Goal: Communication & Community: Ask a question

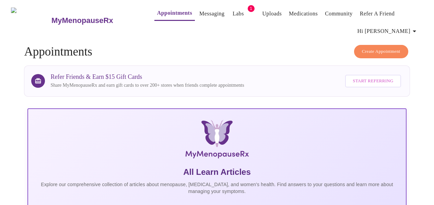
scroll to position [4, 0]
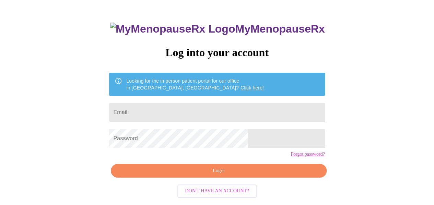
scroll to position [40, 0]
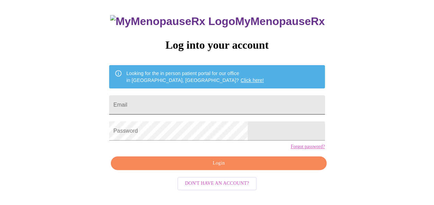
click at [203, 105] on input "Email" at bounding box center [216, 104] width 215 height 19
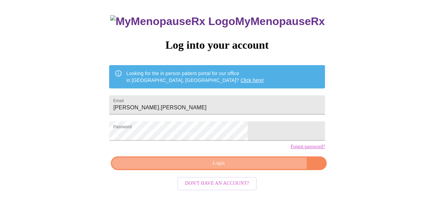
click at [247, 168] on span "Login" at bounding box center [218, 163] width 199 height 9
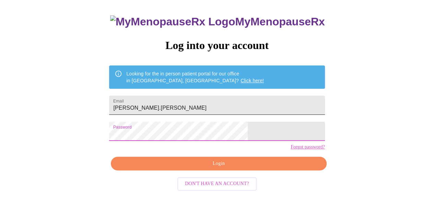
click at [221, 105] on input "laura.a.goetz" at bounding box center [216, 105] width 215 height 19
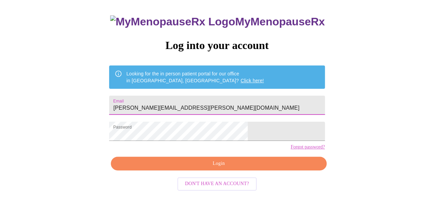
type input "laura.a.goetz@gmail.com"
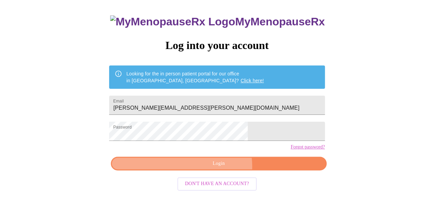
click at [220, 168] on span "Login" at bounding box center [218, 163] width 199 height 9
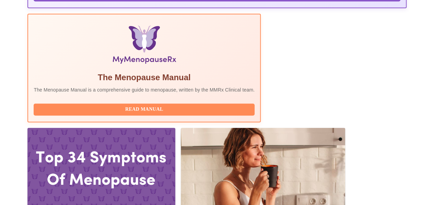
scroll to position [216, 0]
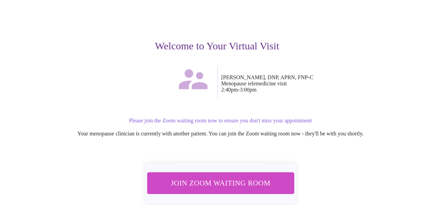
scroll to position [62, 0]
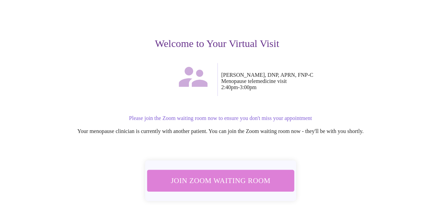
click at [261, 180] on span "Join Zoom Waiting Room" at bounding box center [220, 180] width 135 height 13
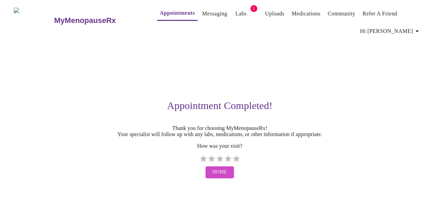
scroll to position [0, 0]
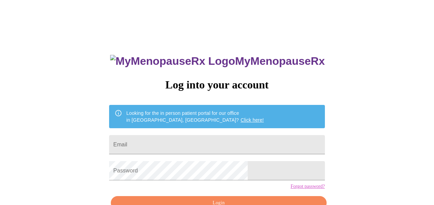
scroll to position [40, 0]
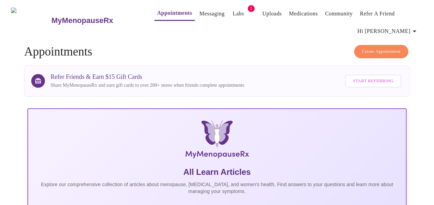
click at [297, 13] on link "Medications" at bounding box center [303, 14] width 29 height 10
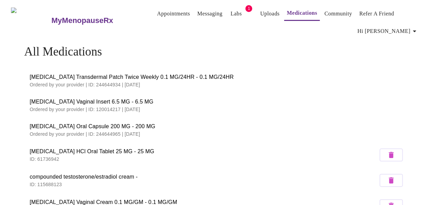
click at [135, 102] on span "Intrarosa Vaginal Insert 6.5 MG - 6.5 MG" at bounding box center [216, 102] width 374 height 8
click at [197, 11] on link "Messaging" at bounding box center [209, 14] width 25 height 10
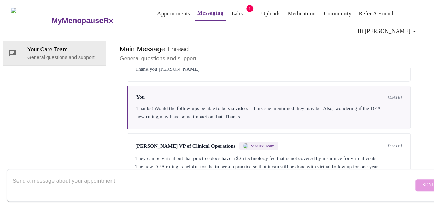
scroll to position [1111, 0]
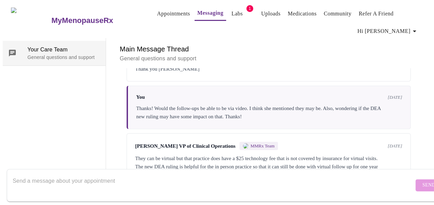
click at [31, 54] on p "General questions and support" at bounding box center [63, 57] width 73 height 7
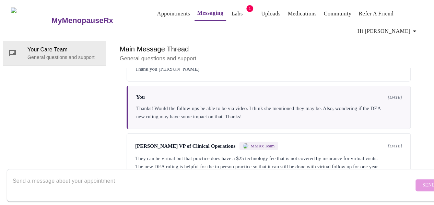
click at [75, 182] on textarea "Send a message about your appointment" at bounding box center [213, 185] width 401 height 22
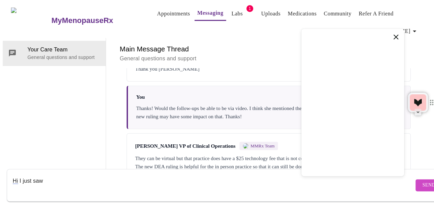
click at [136, 178] on textarea "Hi I just saw" at bounding box center [213, 185] width 401 height 22
drag, startPoint x: 396, startPoint y: 37, endPoint x: 380, endPoint y: 49, distance: 19.1
click at [396, 37] on icon at bounding box center [395, 37] width 4 height 4
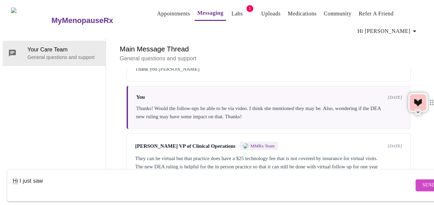
click at [127, 178] on textarea "Hi I just saw" at bounding box center [213, 185] width 401 height 22
paste textarea "Jillian Montefusco"
click at [101, 155] on div "Your Care Team General questions and support" at bounding box center [54, 112] width 103 height 149
click at [99, 175] on textarea "Hi I just saw Jillian Montefusco" at bounding box center [213, 185] width 401 height 22
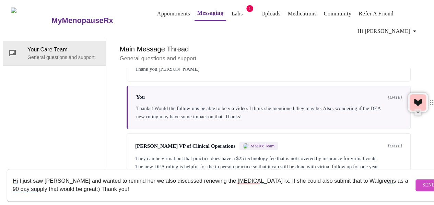
scroll to position [5, 0]
type textarea "Hi I just saw [PERSON_NAME] and wanted to remind her we also discussed renewing…"
click at [422, 181] on span "Send" at bounding box center [428, 185] width 13 height 9
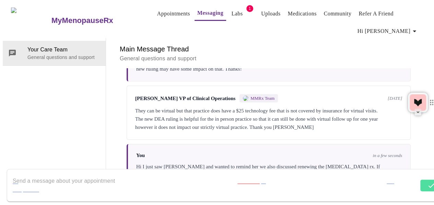
scroll to position [1160, 0]
